Goal: Browse casually: Explore the website without a specific task or goal

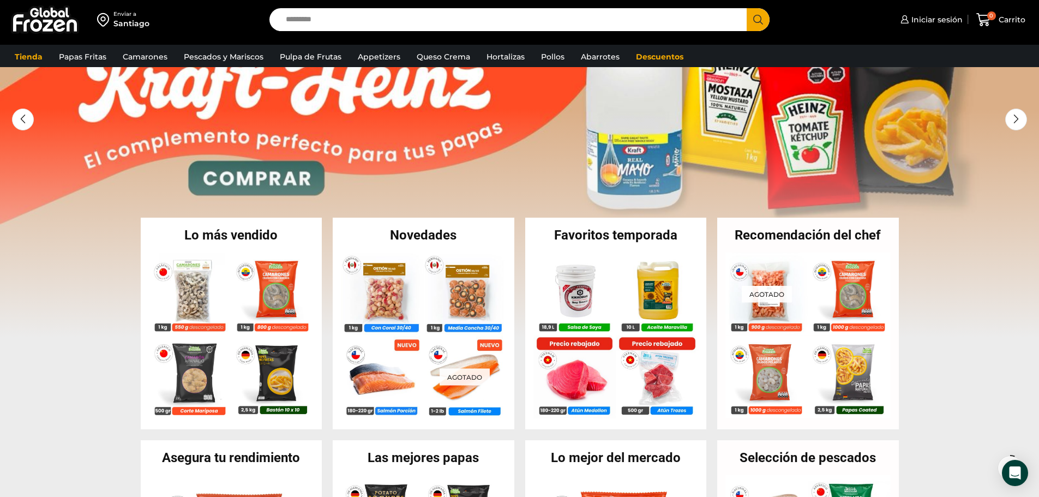
scroll to position [164, 0]
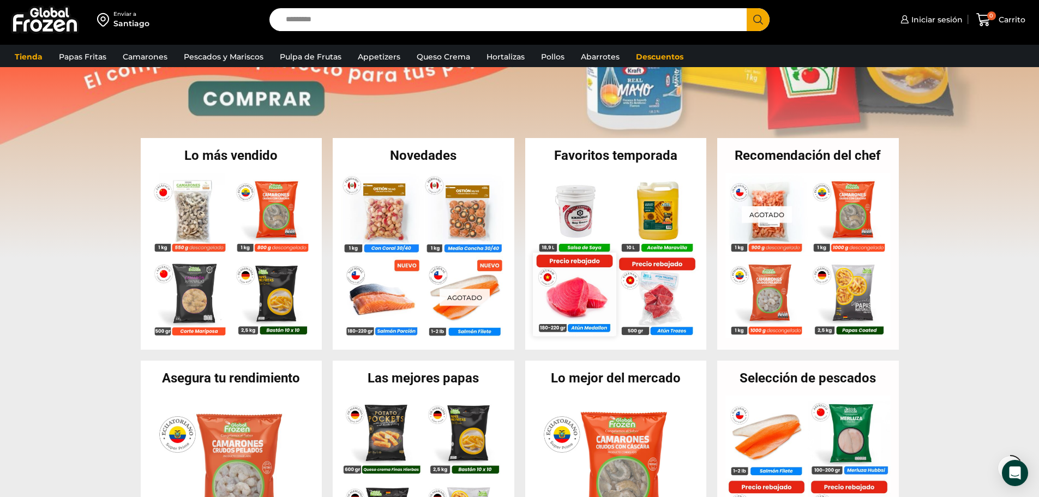
click at [557, 306] on img at bounding box center [574, 294] width 83 height 83
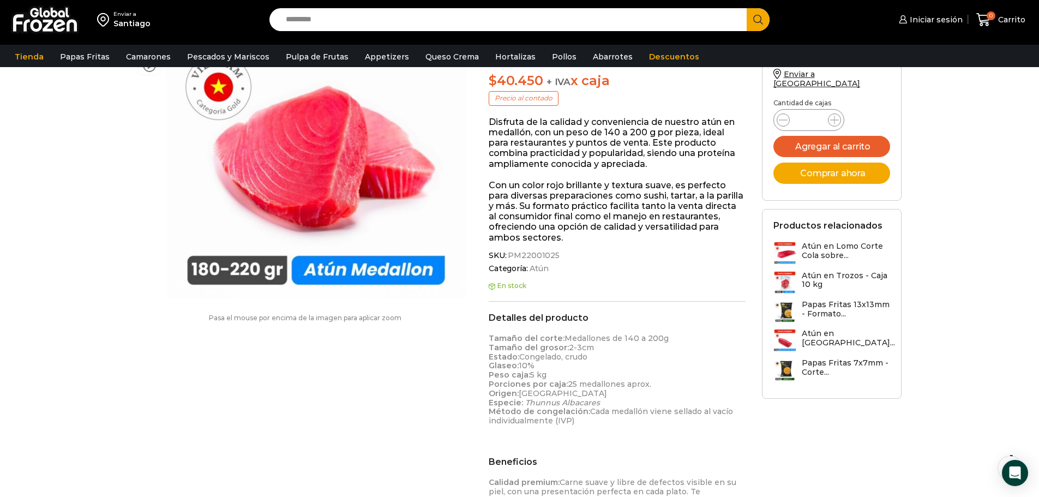
scroll to position [1, 0]
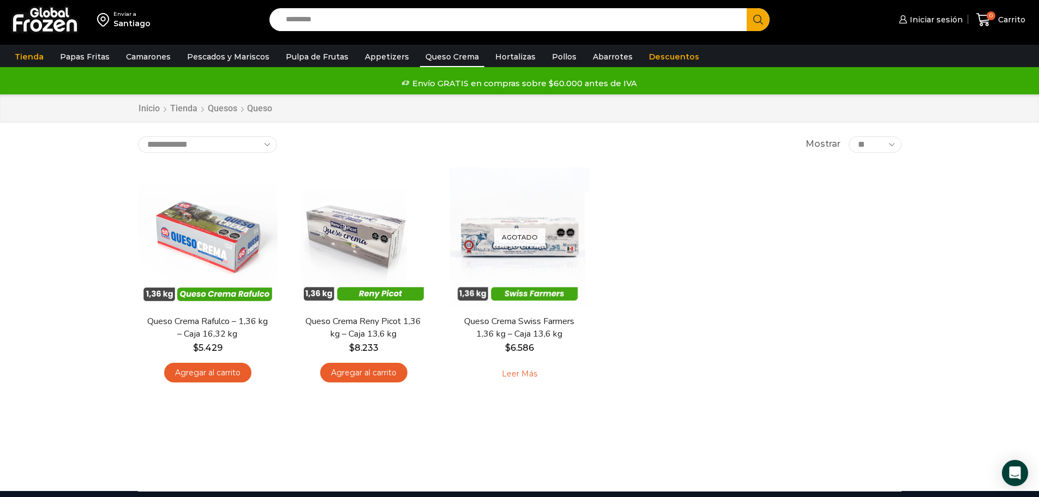
scroll to position [55, 0]
